Goal: Transaction & Acquisition: Purchase product/service

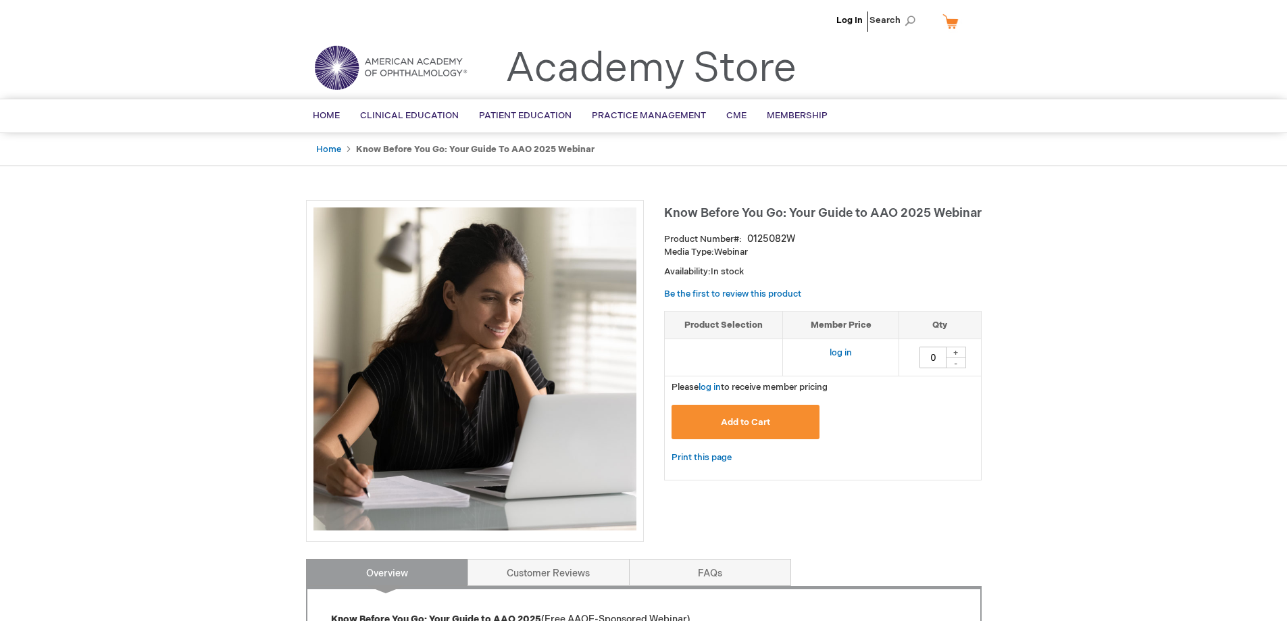
drag, startPoint x: 960, startPoint y: 351, endPoint x: 946, endPoint y: 357, distance: 14.5
click at [959, 351] on div "+" at bounding box center [956, 351] width 20 height 11
type input "1"
click at [776, 421] on button "Add to Cart" at bounding box center [745, 422] width 149 height 34
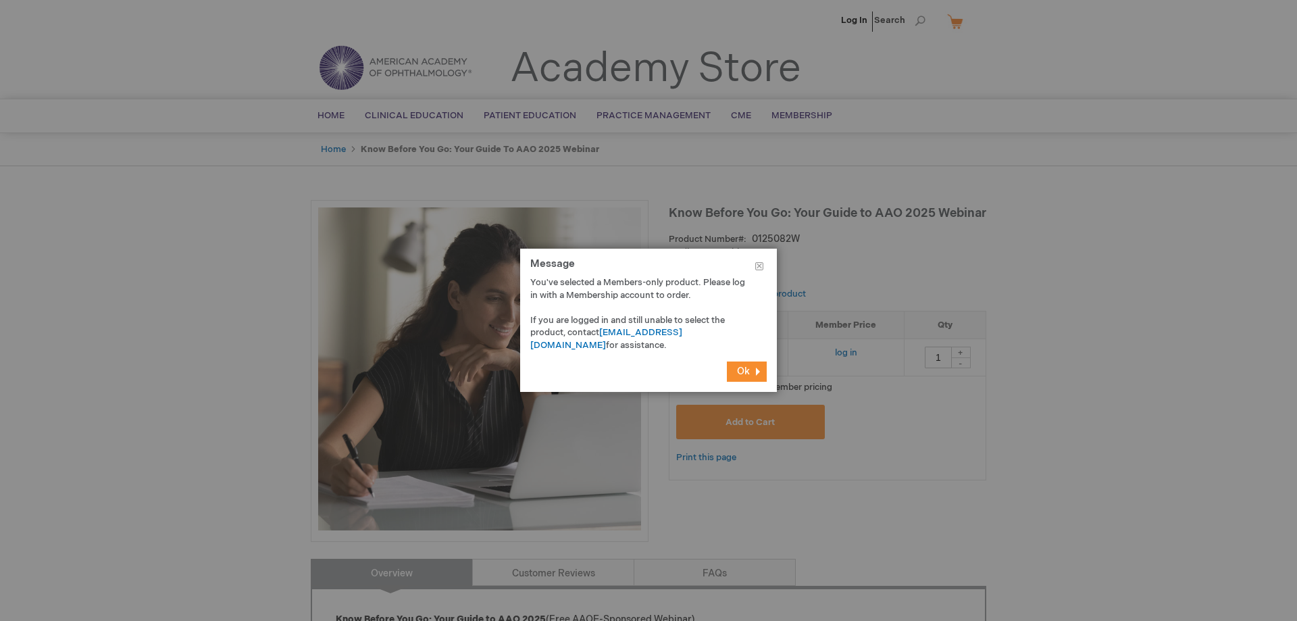
click at [745, 373] on span "Ok" at bounding box center [743, 370] width 13 height 11
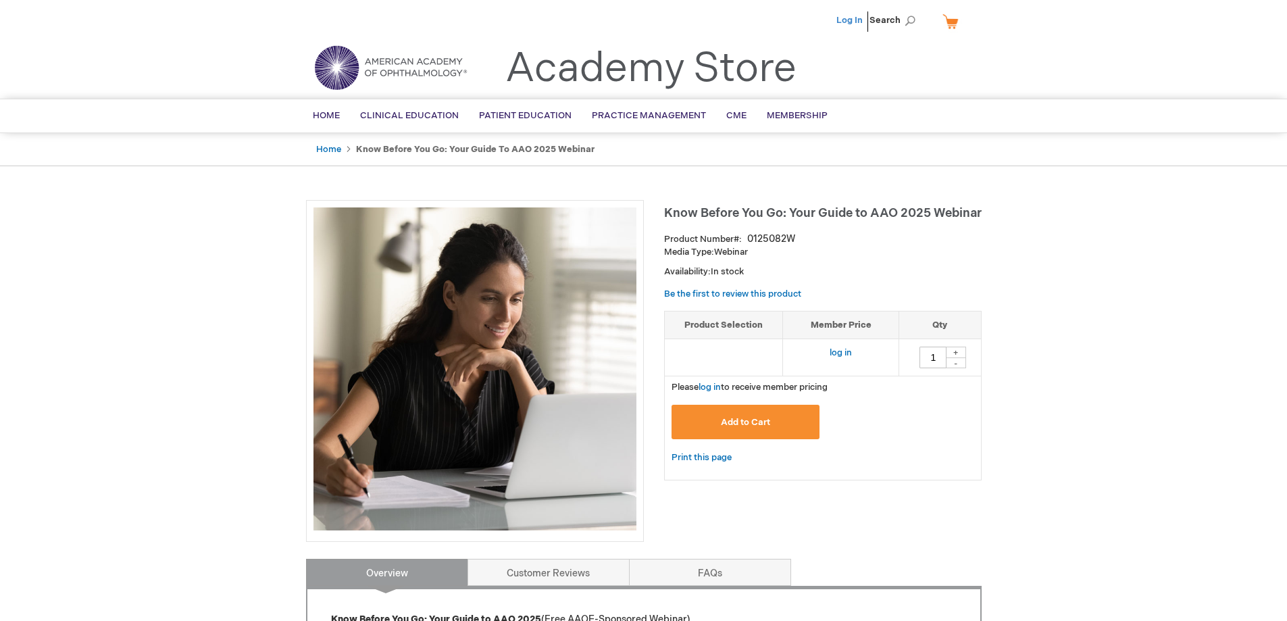
click at [854, 19] on link "Log In" at bounding box center [849, 20] width 26 height 11
click at [960, 351] on div "+" at bounding box center [956, 351] width 20 height 11
type input "1"
click at [771, 416] on button "Add to Cart" at bounding box center [745, 422] width 149 height 34
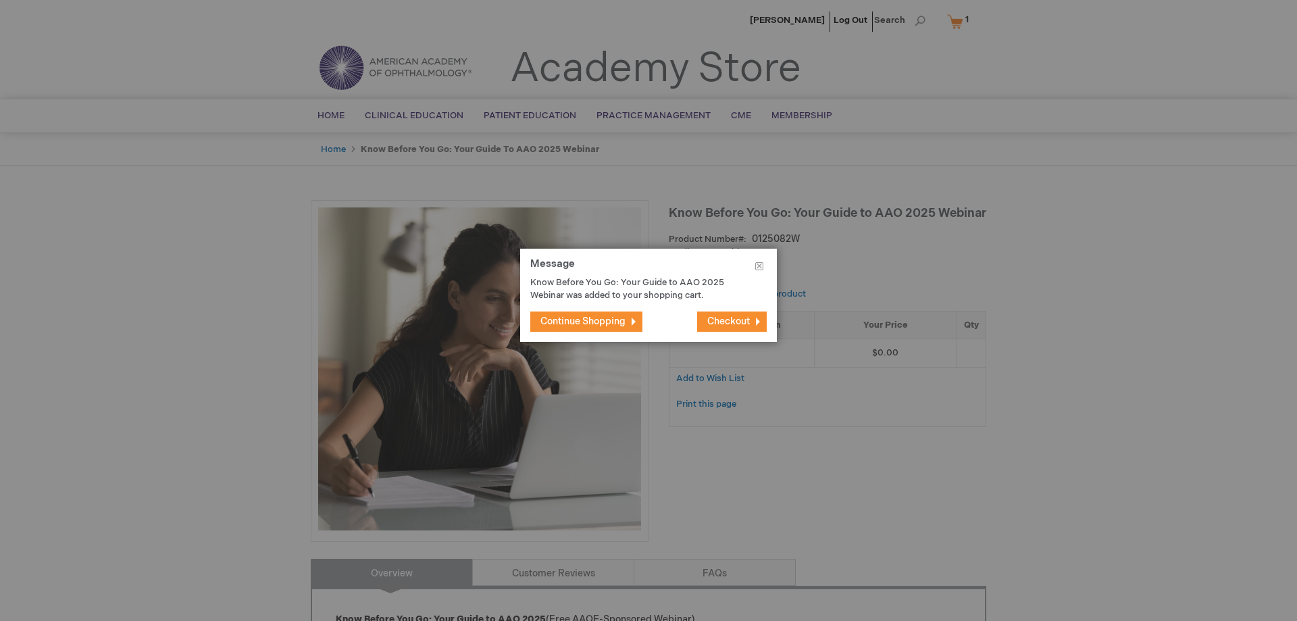
click at [729, 324] on span "Checkout" at bounding box center [728, 320] width 43 height 11
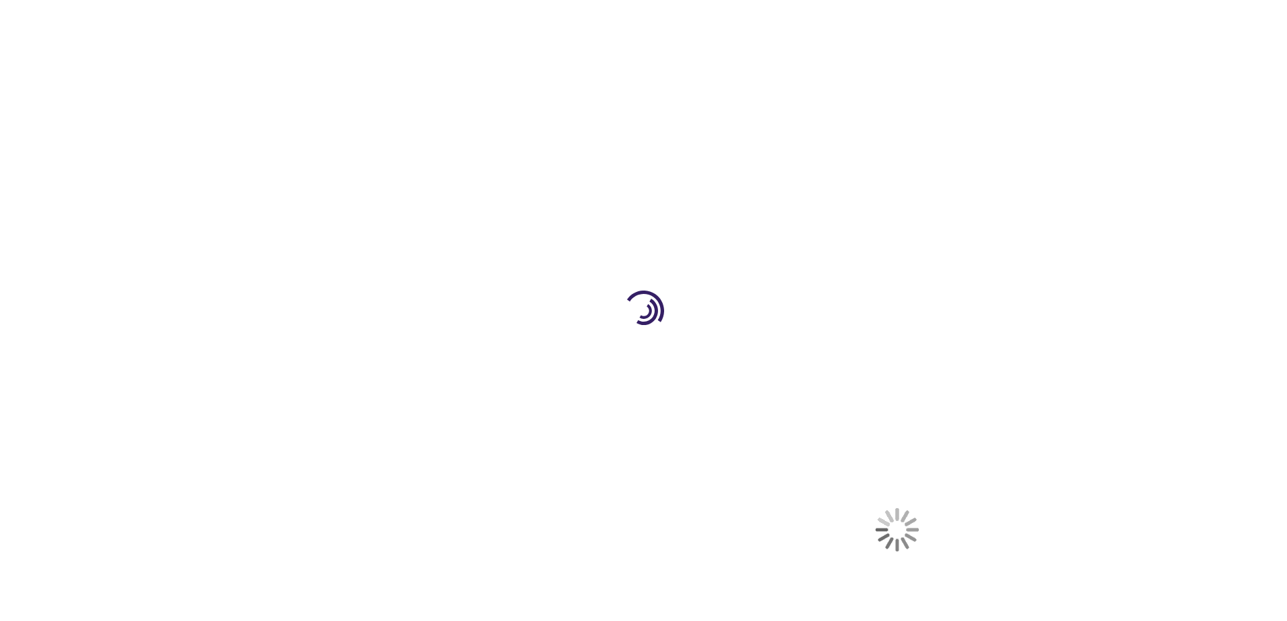
select select "US"
select select "23"
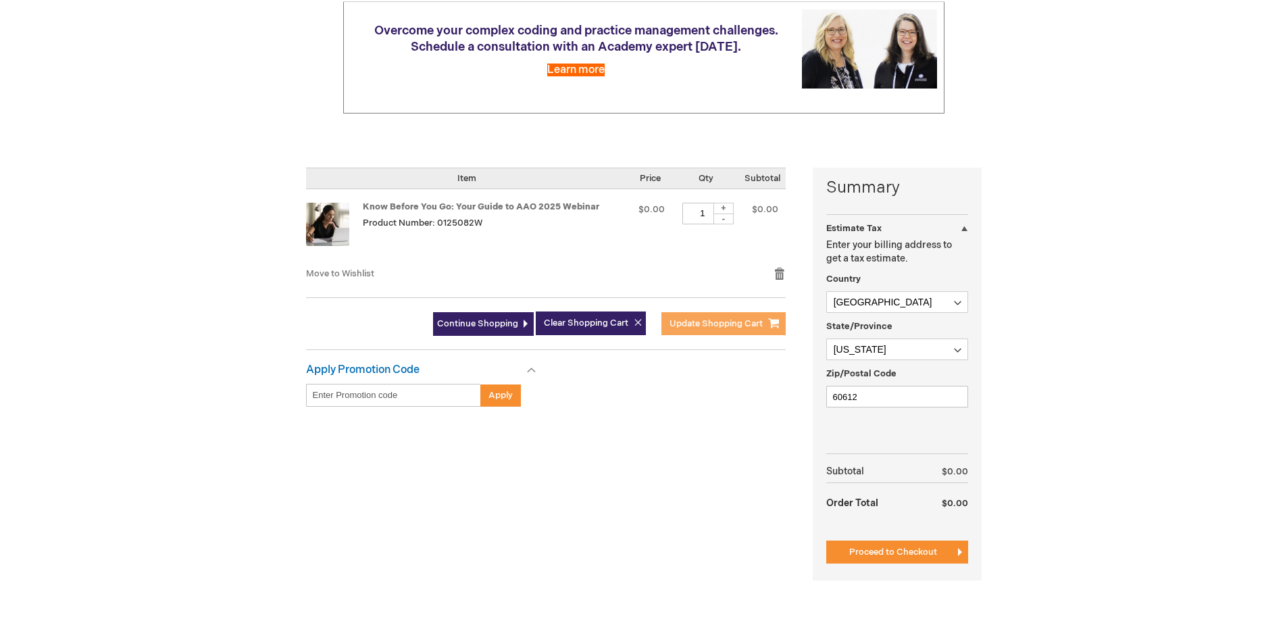
scroll to position [203, 0]
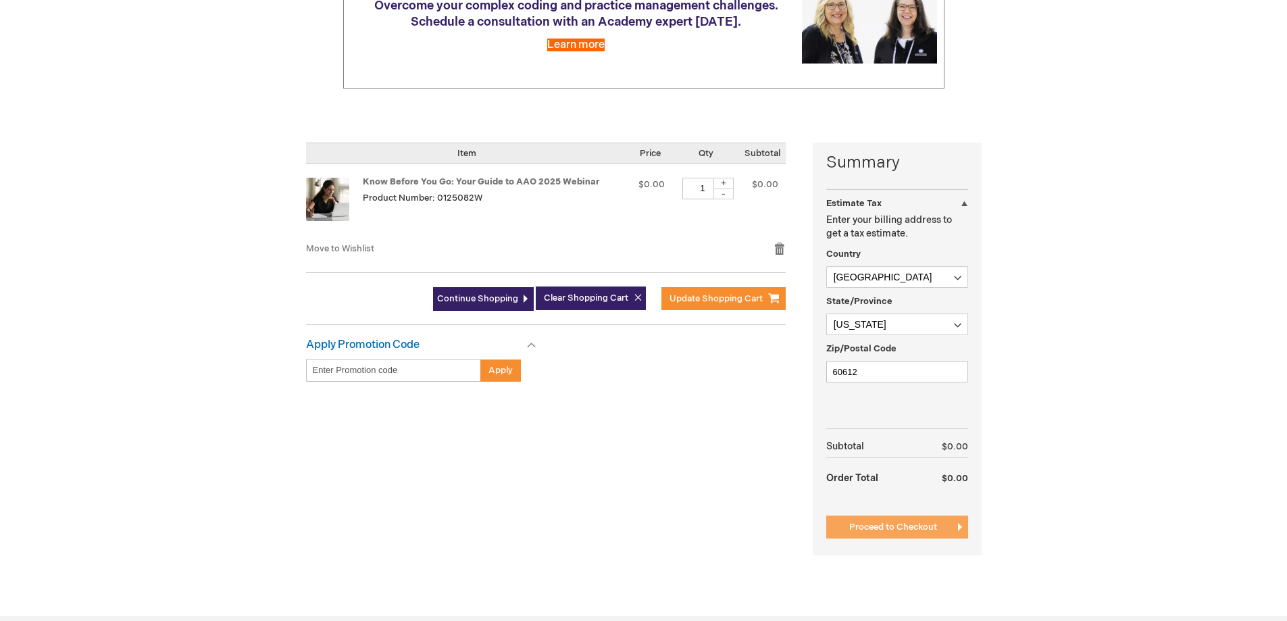
click at [912, 526] on span "Proceed to Checkout" at bounding box center [893, 526] width 88 height 11
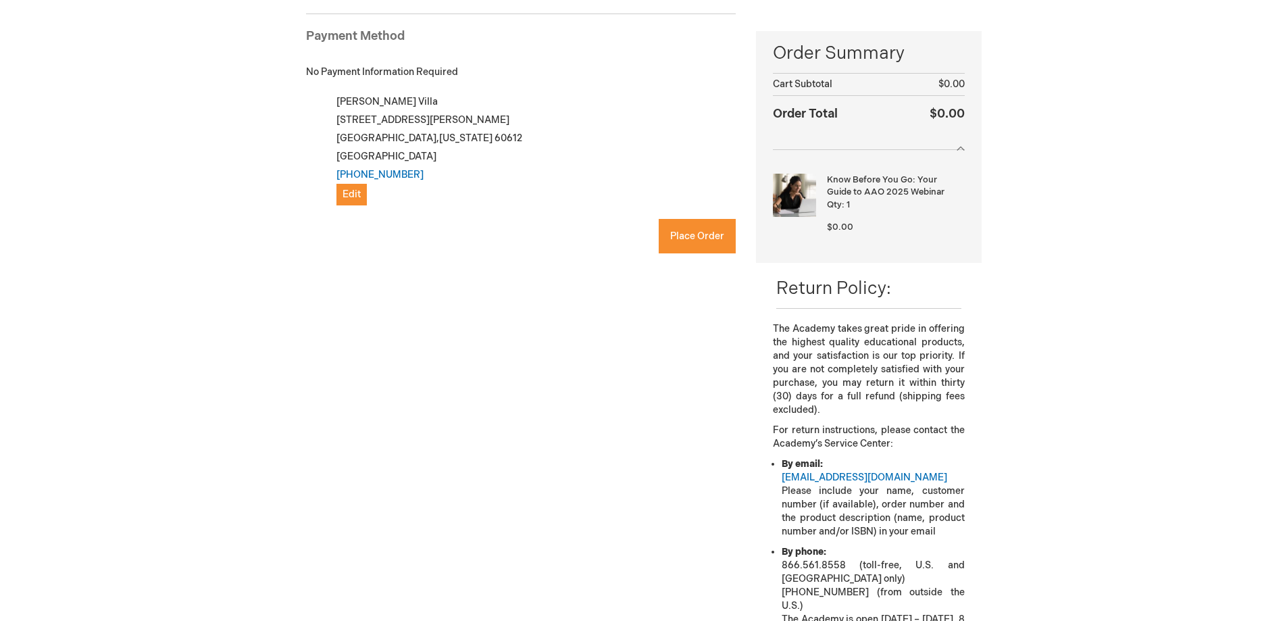
checkbox input "true"
click at [694, 238] on span "Place Order" at bounding box center [697, 235] width 54 height 11
